Goal: Communication & Community: Answer question/provide support

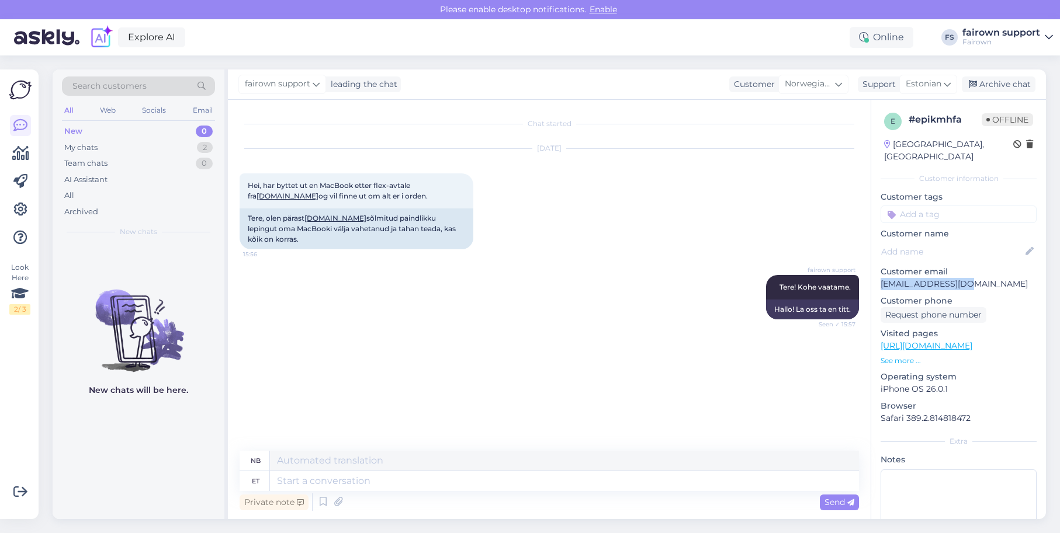
drag, startPoint x: 971, startPoint y: 270, endPoint x: 881, endPoint y: 270, distance: 90.0
click at [881, 278] on p "[EMAIL_ADDRESS][DOMAIN_NAME]" at bounding box center [958, 284] width 156 height 12
copy p "[EMAIL_ADDRESS][DOMAIN_NAME]"
click at [432, 478] on textarea at bounding box center [564, 481] width 589 height 20
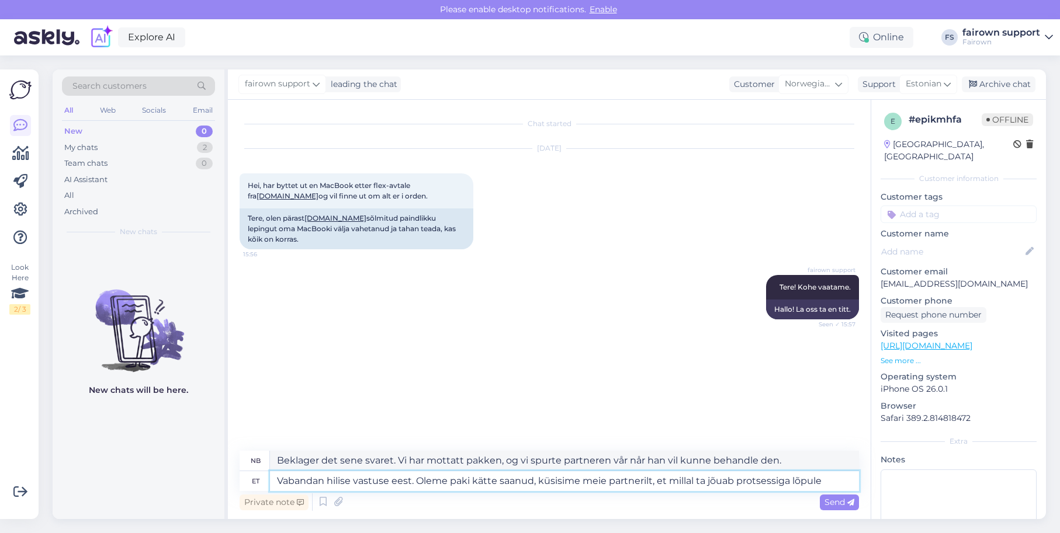
type textarea "Vabandan hilise vastuse eest. Oleme paki kätte saanud, küsisime meie partnerilt…"
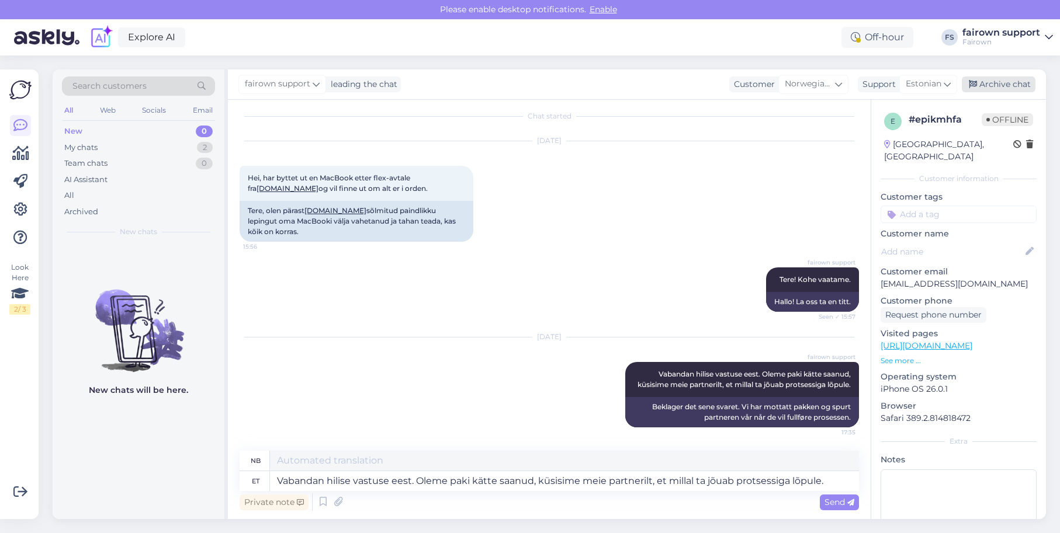
click at [1010, 89] on div "Archive chat" at bounding box center [999, 85] width 74 height 16
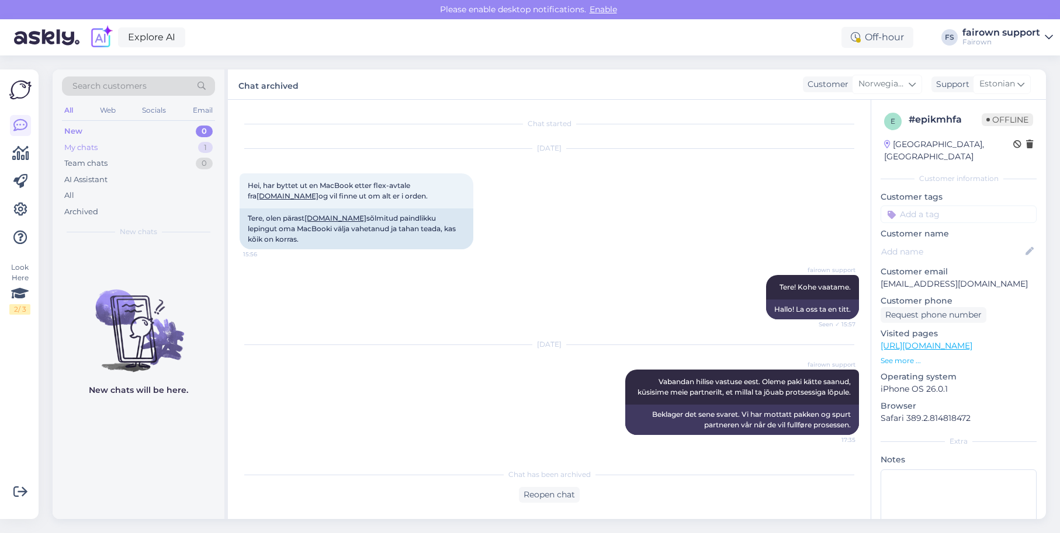
click at [144, 147] on div "My chats 1" at bounding box center [138, 148] width 153 height 16
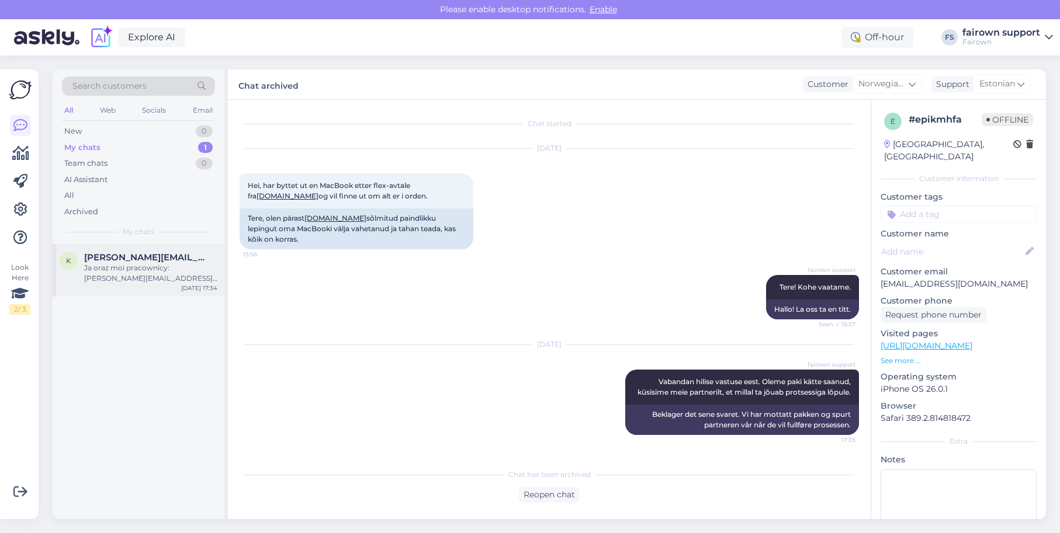
click at [136, 289] on div "k [PERSON_NAME][EMAIL_ADDRESS][PERSON_NAME][DOMAIN_NAME] Ja oraz moi pracownicy…" at bounding box center [139, 270] width 172 height 53
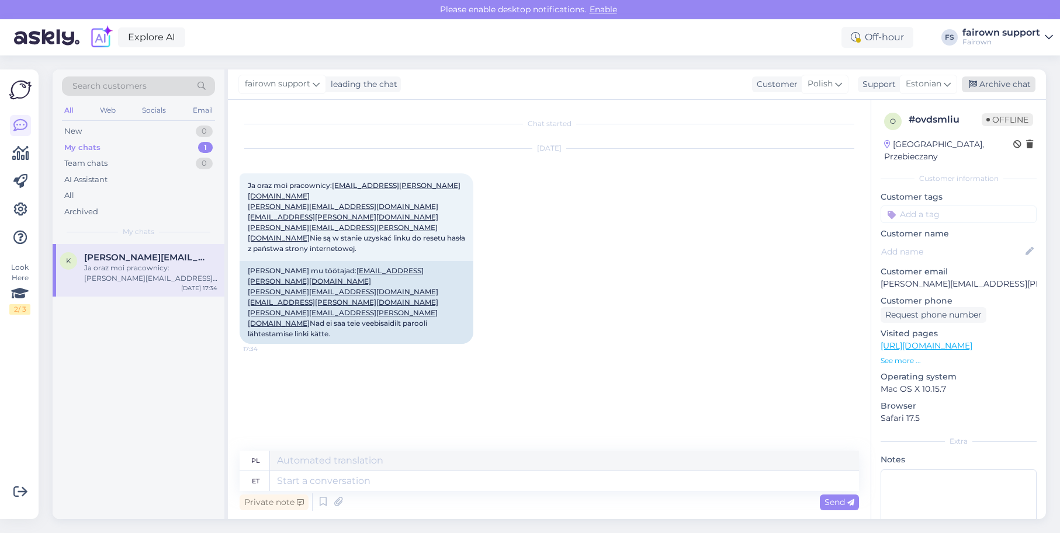
click at [1020, 80] on div "Archive chat" at bounding box center [999, 85] width 74 height 16
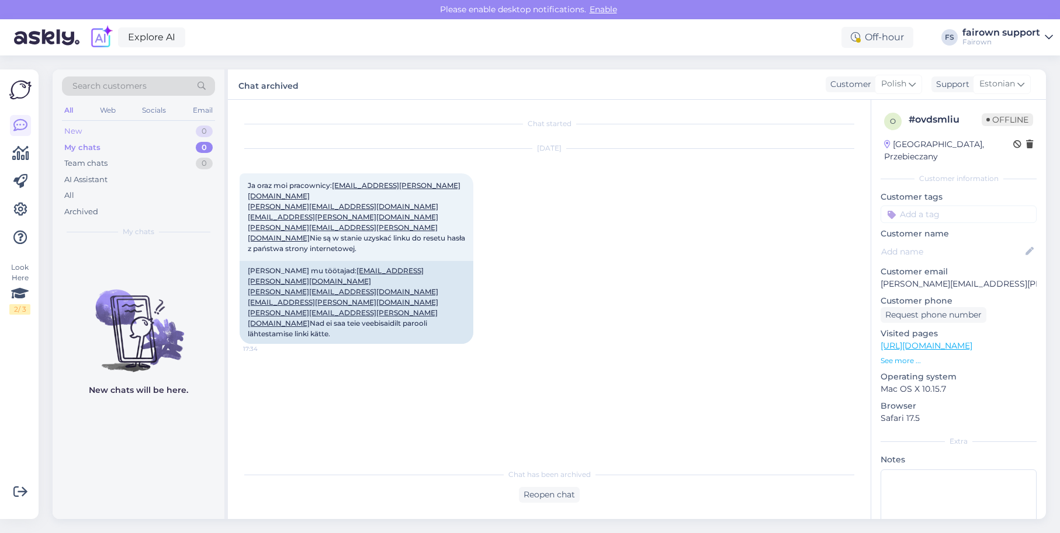
click at [150, 129] on div "New 0" at bounding box center [138, 131] width 153 height 16
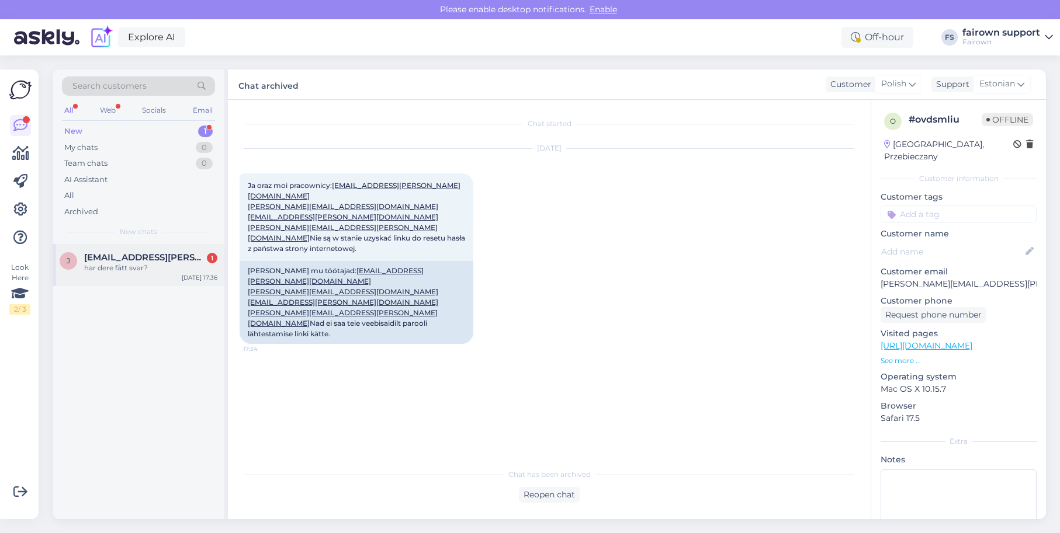
click at [138, 259] on span "[EMAIL_ADDRESS][PERSON_NAME][DOMAIN_NAME]" at bounding box center [145, 257] width 122 height 11
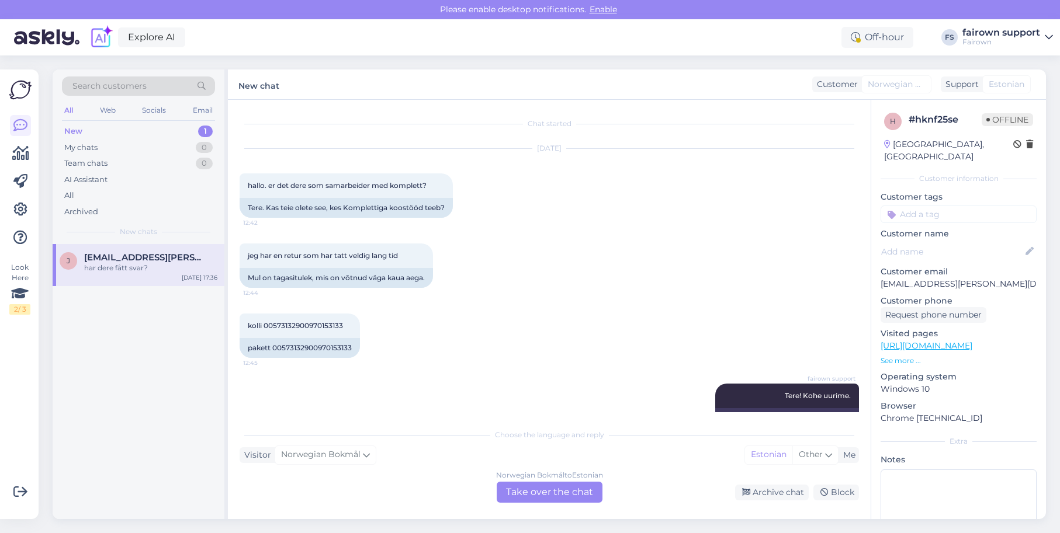
scroll to position [376, 0]
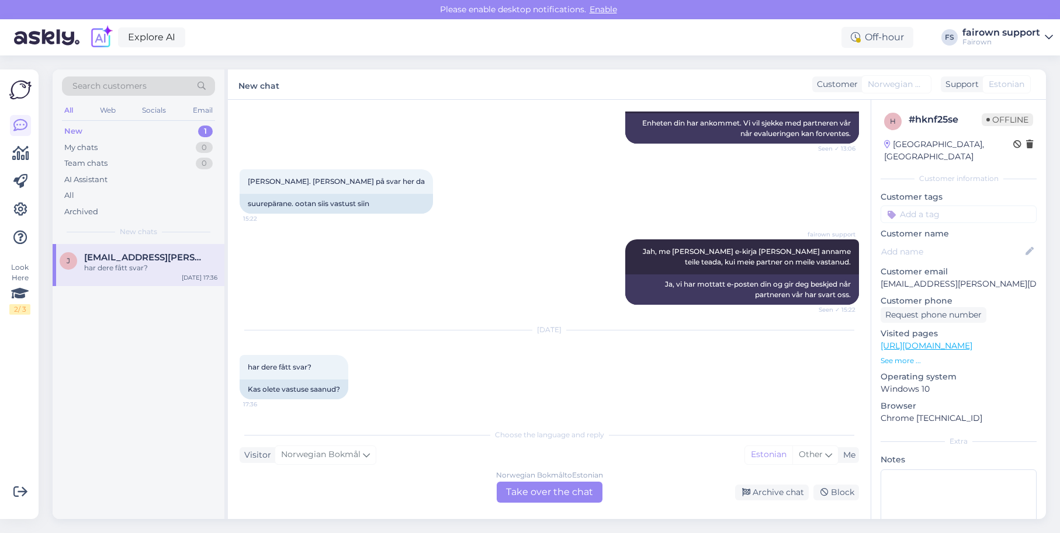
click at [528, 488] on div "Norwegian Bokmål to Estonian Take over the chat" at bounding box center [550, 492] width 106 height 21
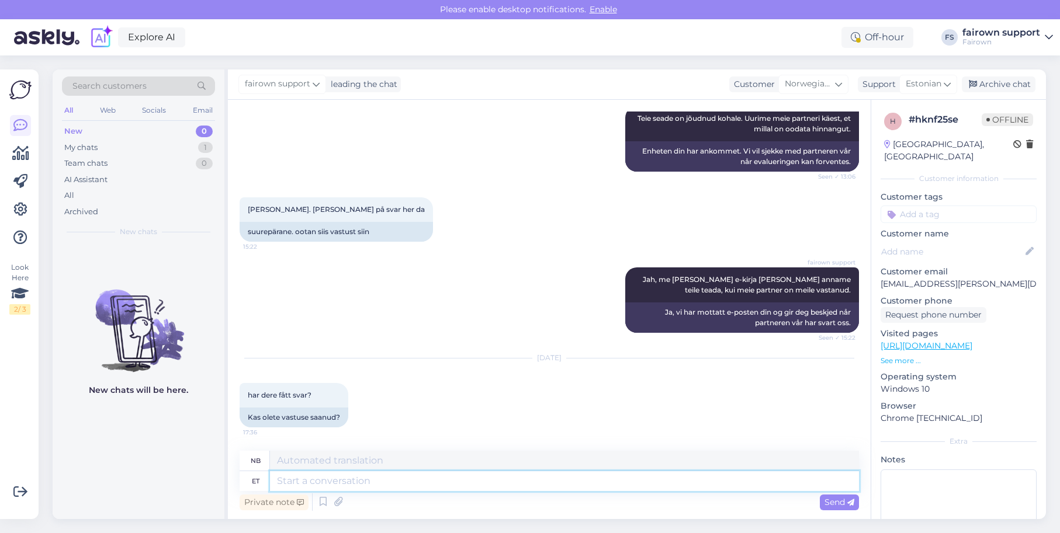
click at [431, 491] on div "nb et Private note Send" at bounding box center [549, 482] width 619 height 63
type textarea "Hetkel m"
type textarea "For tiden"
type textarea "Hetkel mitte, k"
type textarea "Ikke for øyeblikket,"
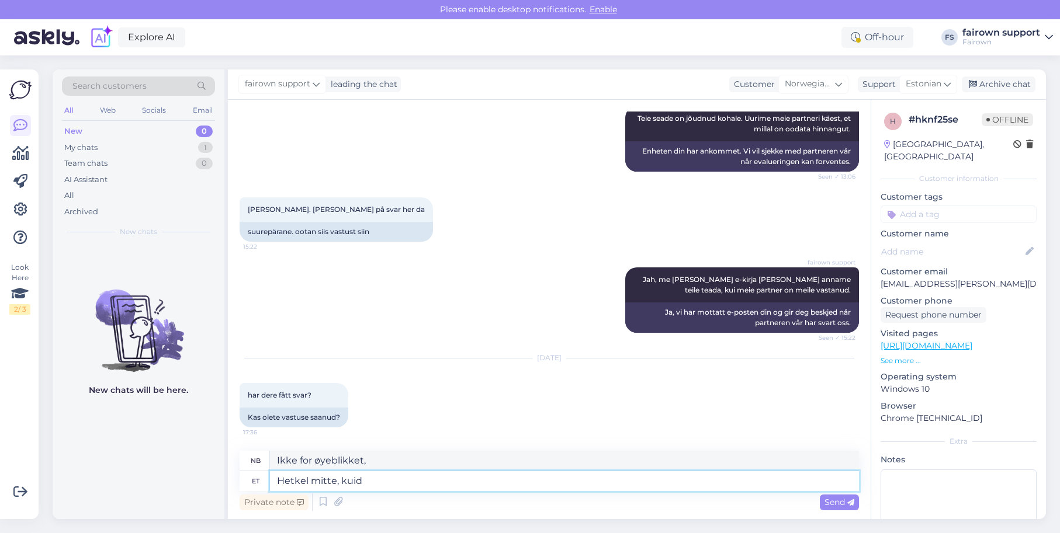
type textarea "Hetkel mitte, kuid"
type textarea "Ikke for øyeblikket, men"
type textarea "Hetkel mitte, kuid tuletasime"
type textarea "Ikke for øyeblikket, men vi tar det opp."
type textarea "Hetkel mitte, kuid tuletasime partnerile"
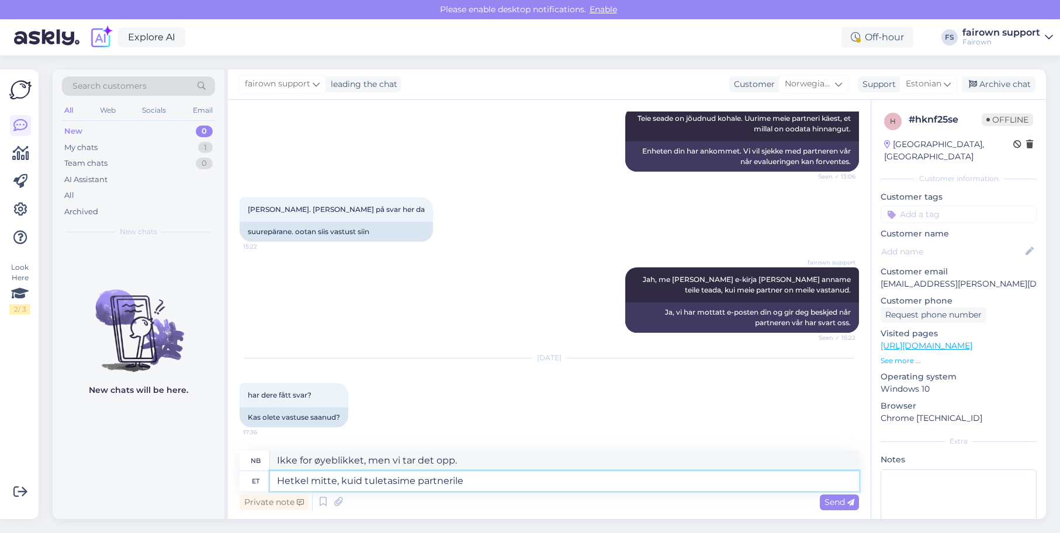
type textarea "Ikke for øyeblikket, men vi minnet partneren på det"
type textarea "Hetkel mitte, kuid tuletasime partnerile küsimust meel"
type textarea "Ikke akkurat nå, men vi minnet partneren på spørsmålet."
type textarea "Hetkel mitte, kuid tuletasime partnerile küsimust meelde."
type textarea "Ikke for øyeblikket, men vi minnet partneren på spørsmålet."
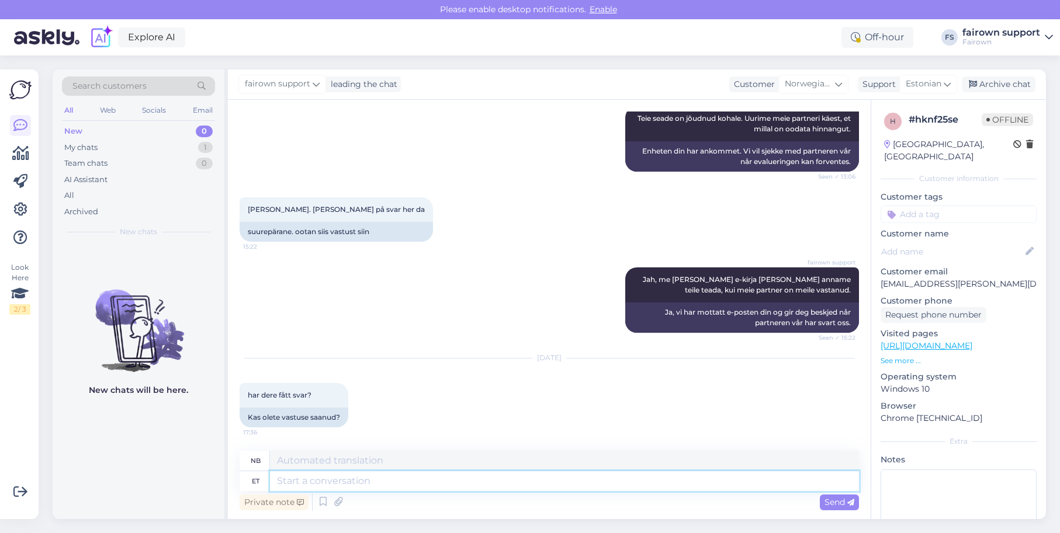
scroll to position [418, 0]
